Goal: Navigation & Orientation: Find specific page/section

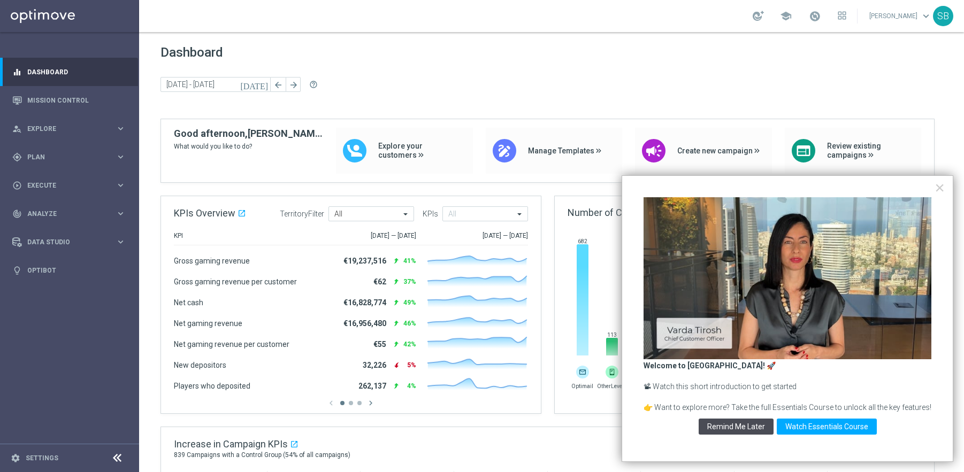
click at [737, 427] on button "Remind Me Later" at bounding box center [735, 427] width 75 height 16
